Goal: Task Accomplishment & Management: Manage account settings

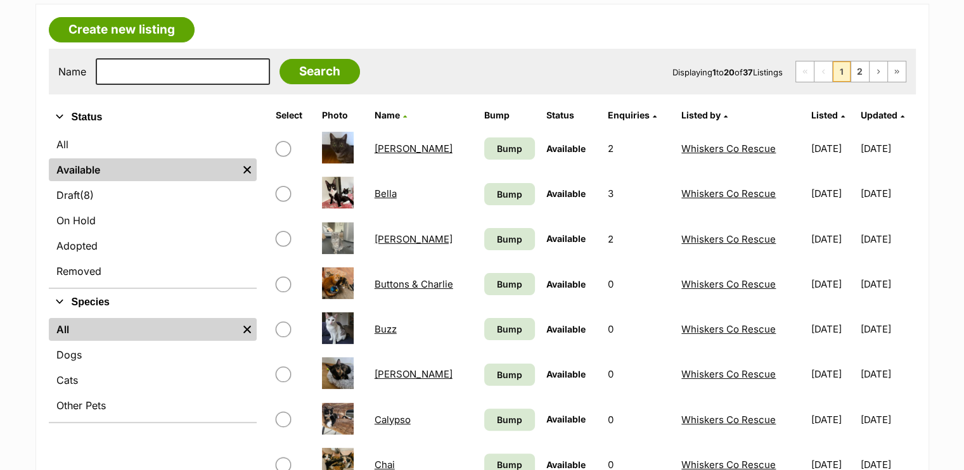
scroll to position [209, 0]
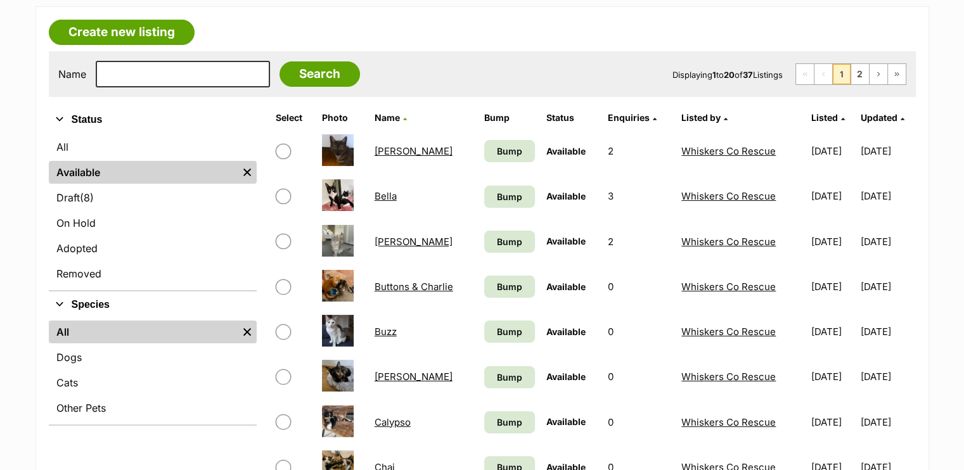
click at [810, 113] on link "Listed" at bounding box center [827, 117] width 34 height 11
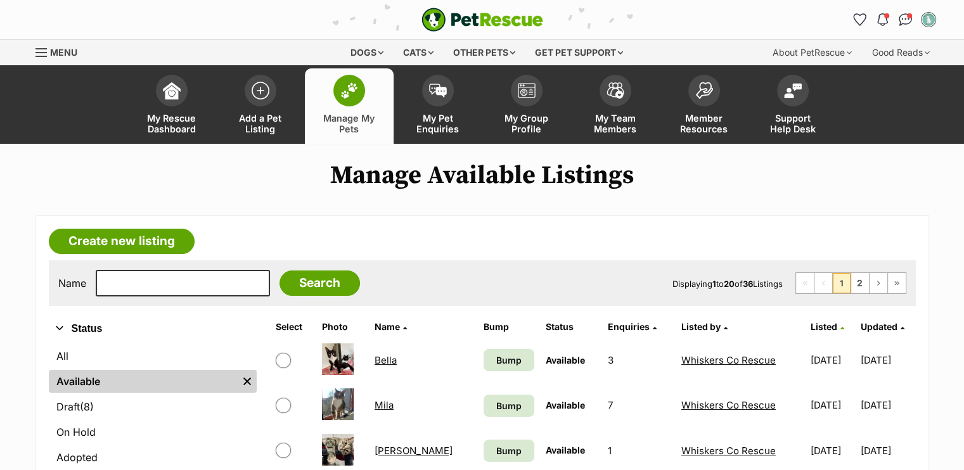
click at [810, 323] on span "Listed" at bounding box center [823, 326] width 27 height 11
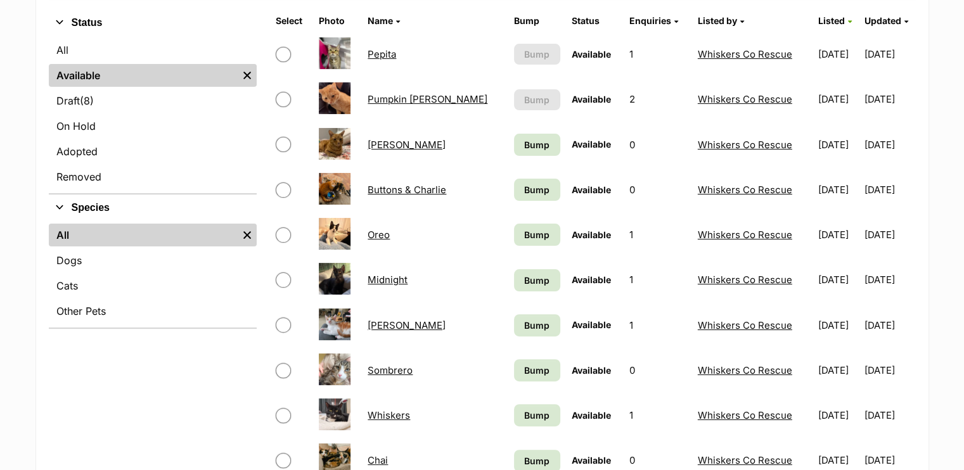
scroll to position [309, 0]
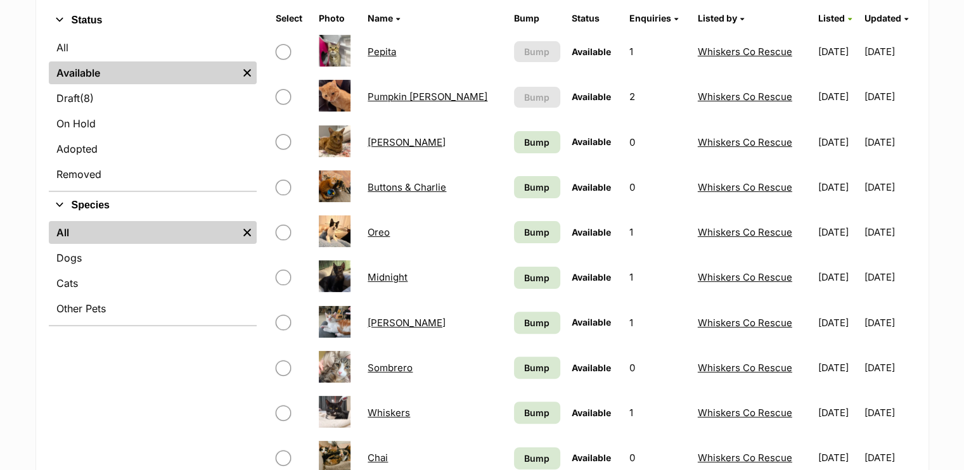
click at [398, 364] on link "Sombrero" at bounding box center [389, 368] width 45 height 12
